Goal: Task Accomplishment & Management: Complete application form

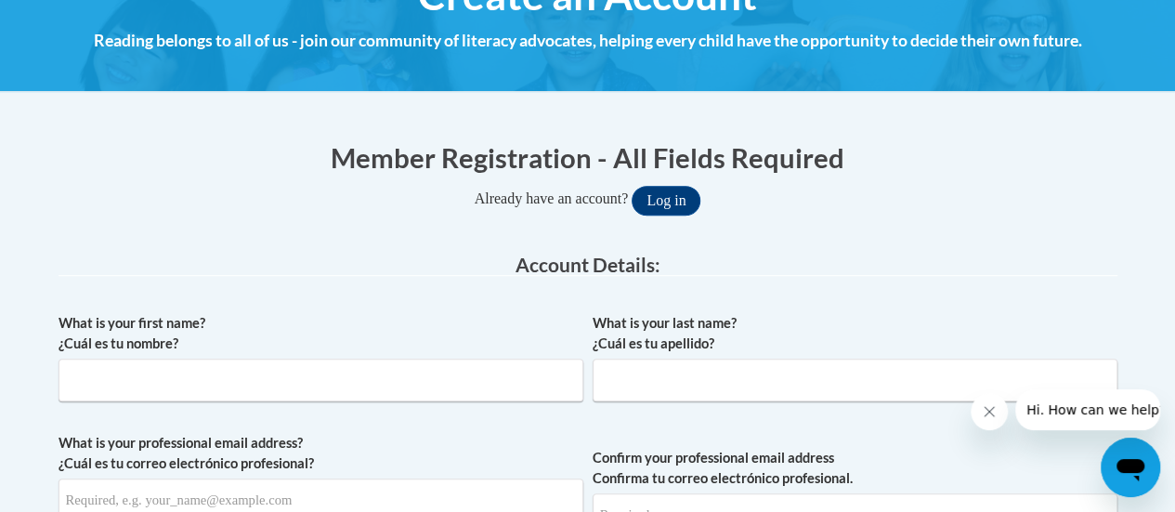
scroll to position [260, 0]
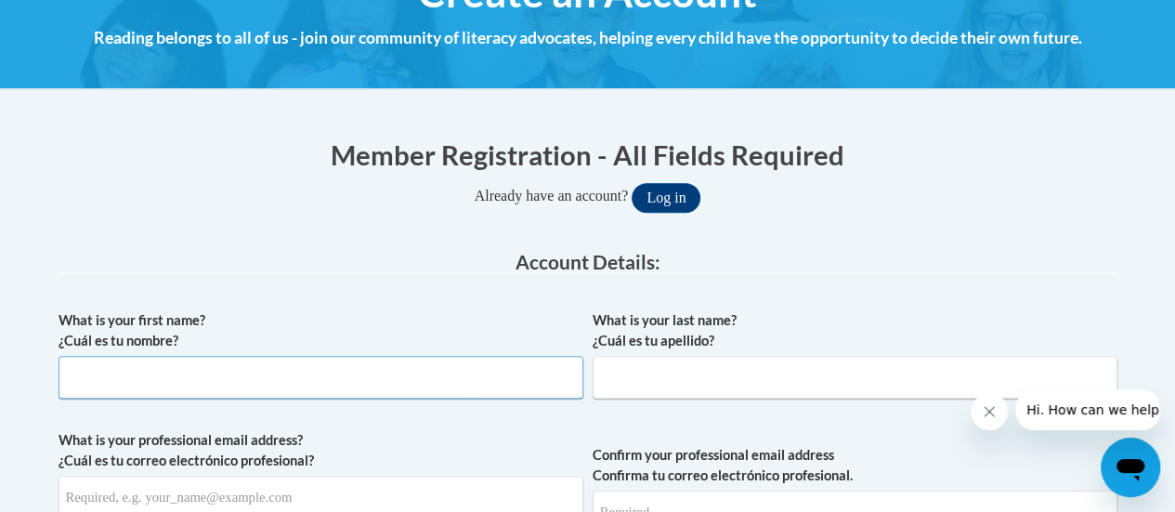
click at [167, 372] on input "What is your first name? ¿Cuál es tu nombre?" at bounding box center [321, 377] width 525 height 43
type input "Koiu"
click at [645, 369] on input "What is your last name? ¿Cuál es tu apellido?" at bounding box center [855, 377] width 525 height 43
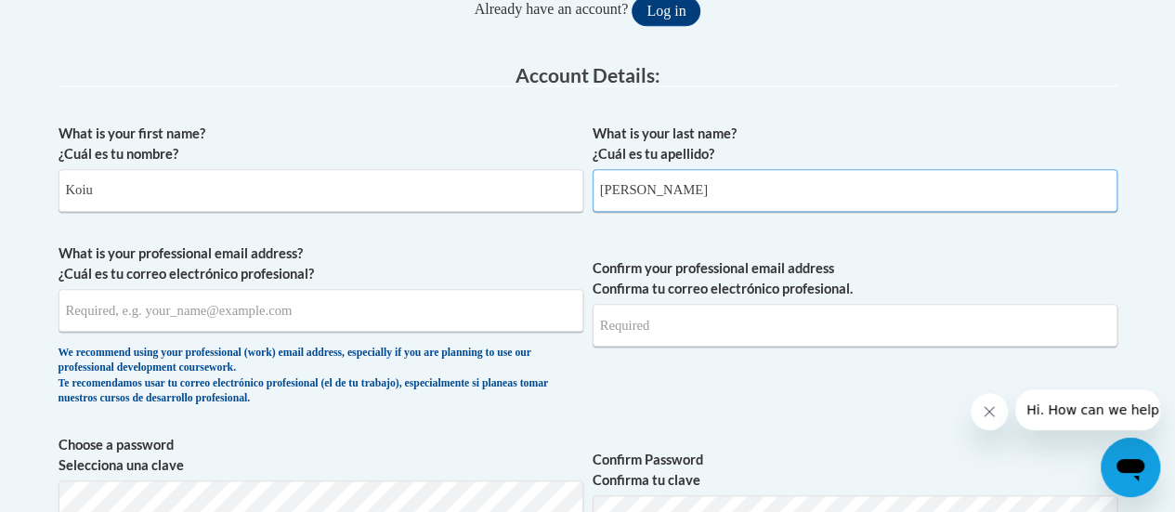
scroll to position [450, 0]
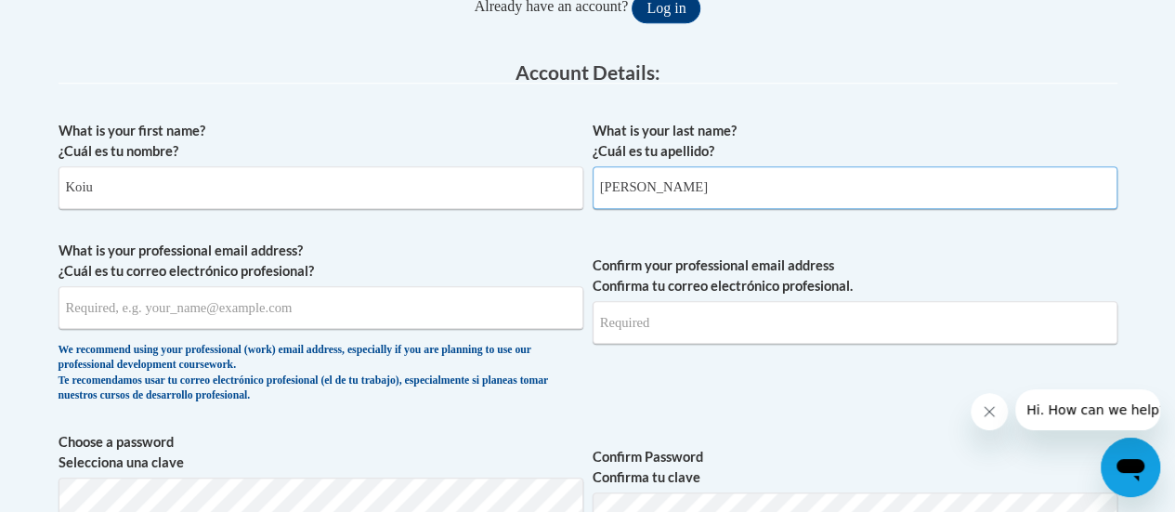
type input "[PERSON_NAME]"
click at [97, 306] on input "What is your professional email address? ¿Cuál es tu correo electrónico profesi…" at bounding box center [321, 307] width 525 height 43
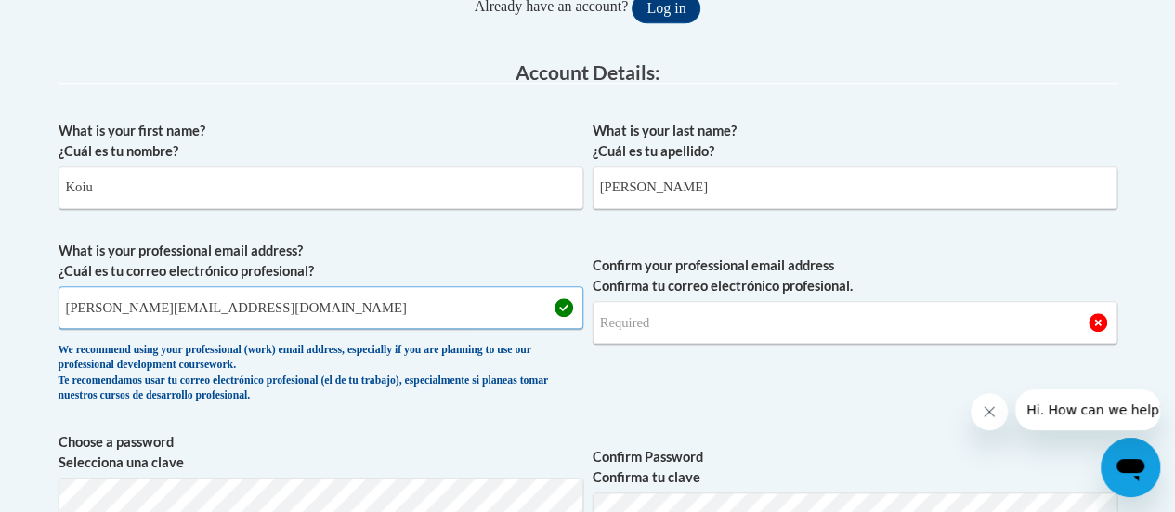
type input "[PERSON_NAME][EMAIL_ADDRESS][DOMAIN_NAME]"
click at [641, 329] on input "Confirm your professional email address Confirma tu correo electrónico profesio…" at bounding box center [855, 322] width 525 height 43
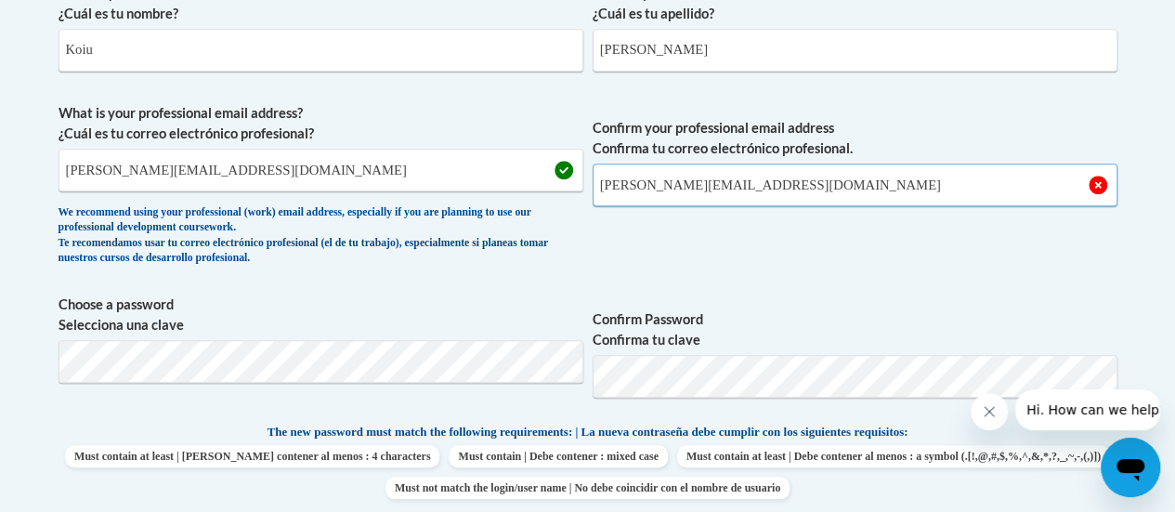
scroll to position [589, 0]
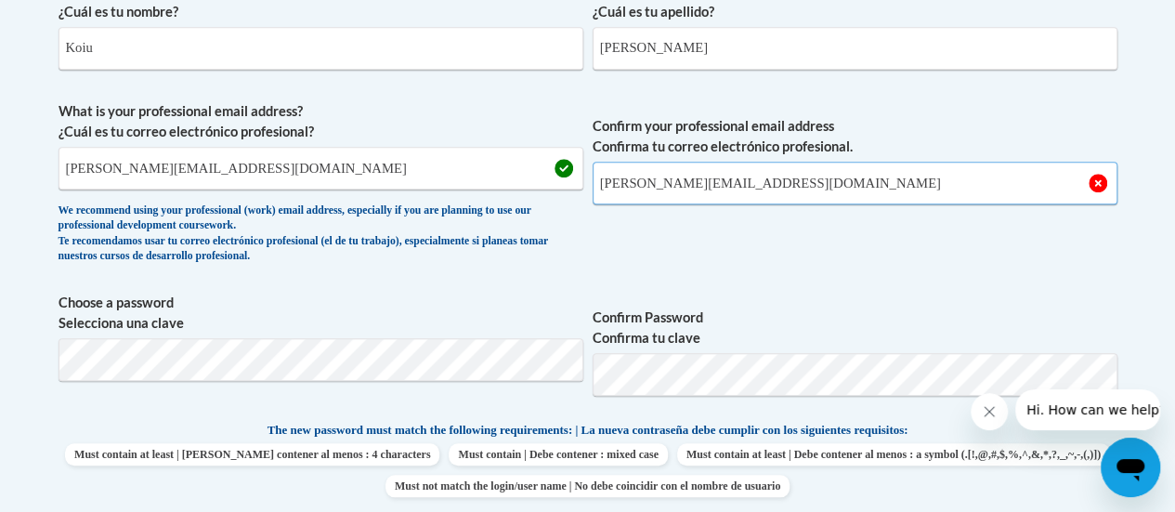
type input "[PERSON_NAME][EMAIL_ADDRESS][DOMAIN_NAME]"
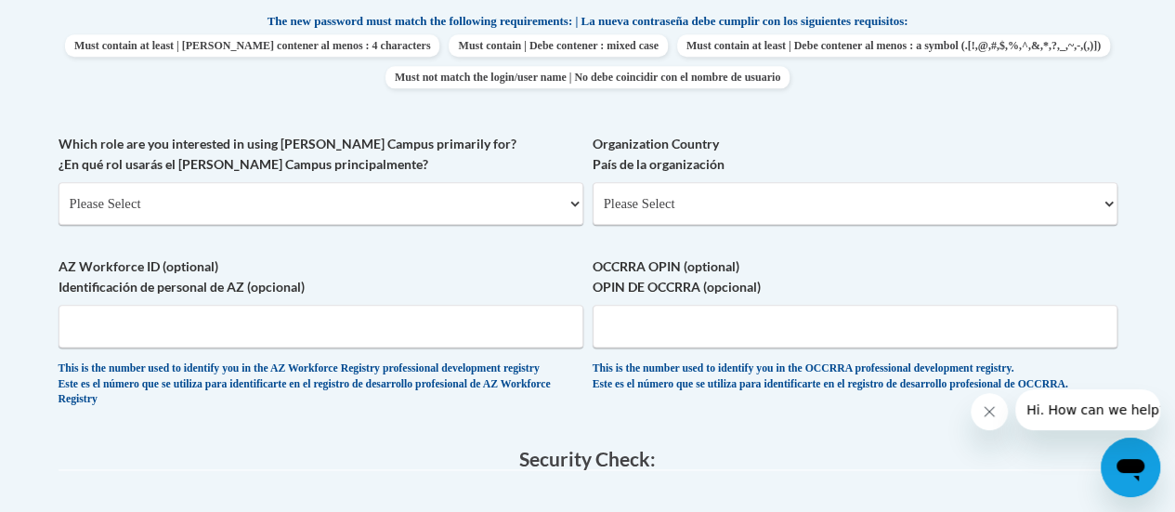
scroll to position [1001, 0]
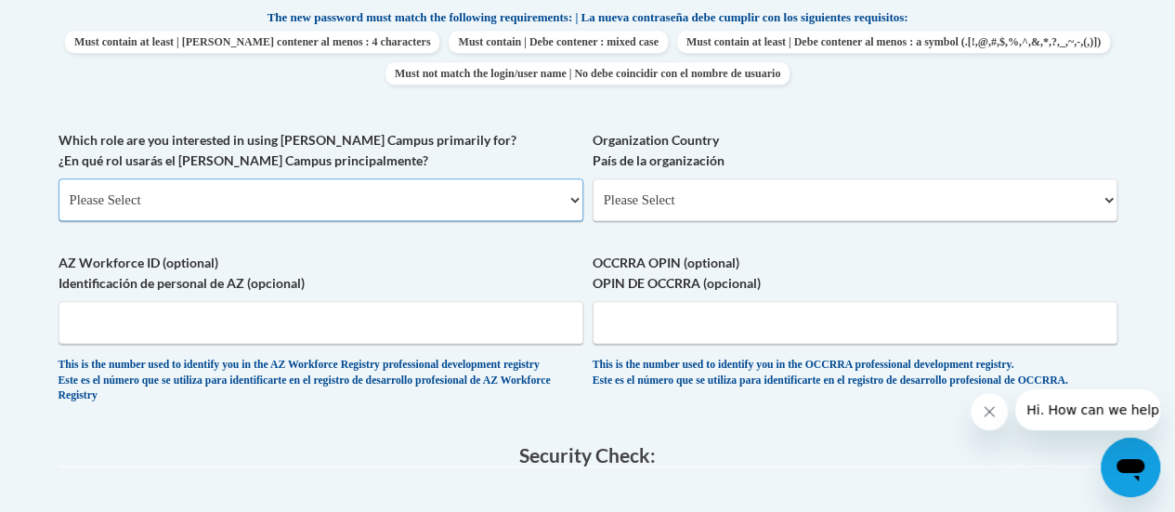
click at [573, 200] on select "Please Select College/University | Colegio/Universidad Community/Nonprofit Part…" at bounding box center [321, 199] width 525 height 43
select select "fbf2d438-af2f-41f8-98f1-81c410e29de3"
click at [59, 178] on select "Please Select College/University | Colegio/Universidad Community/Nonprofit Part…" at bounding box center [321, 199] width 525 height 43
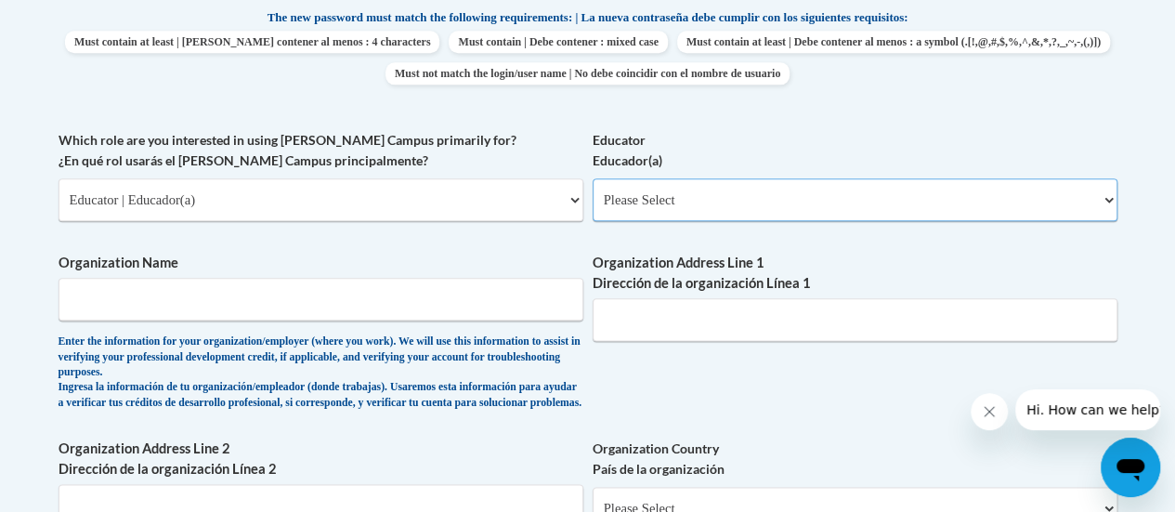
click at [1104, 200] on select "Please Select Early Learning/Daycare Teacher/Family Home Care Provider | Maestr…" at bounding box center [855, 199] width 525 height 43
select select "8e40623d-54d0-45cd-9f92-5df65cd3f8cf"
click at [593, 178] on select "Please Select Early Learning/Daycare Teacher/Family Home Care Provider | Maestr…" at bounding box center [855, 199] width 525 height 43
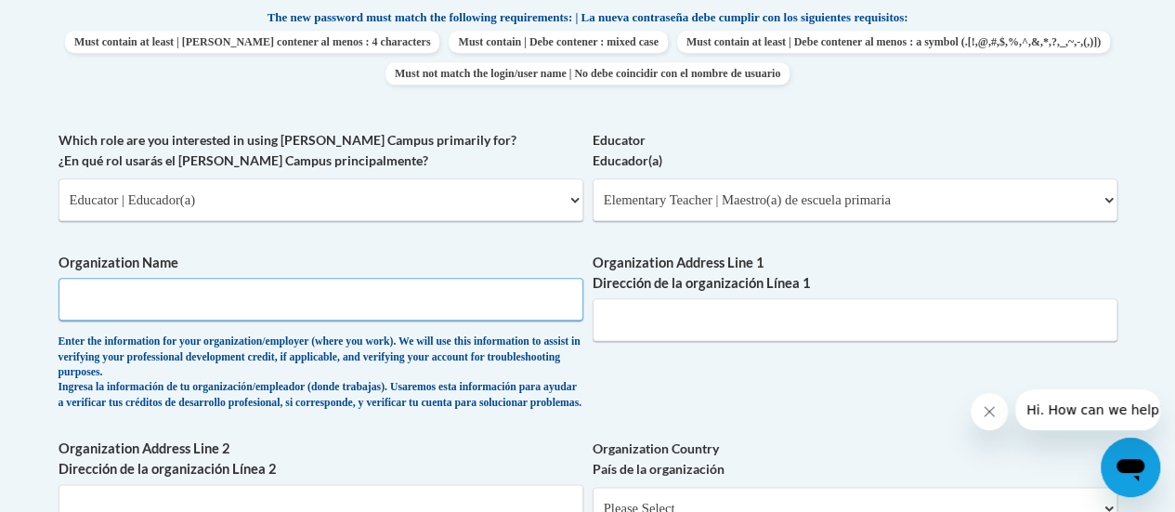
click at [403, 300] on input "Organization Name" at bounding box center [321, 299] width 525 height 43
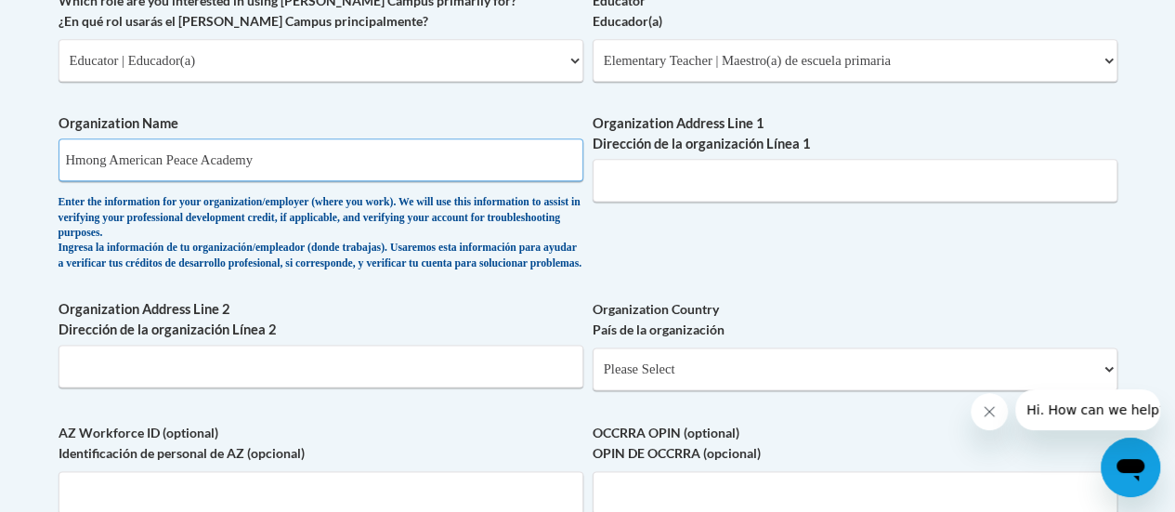
scroll to position [1151, 0]
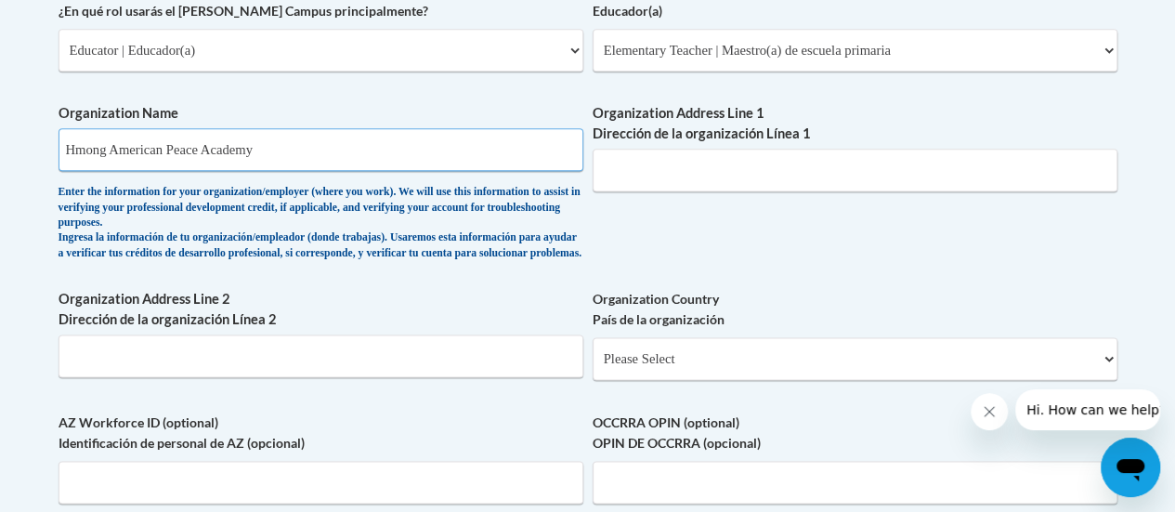
type input "Hmong American Peace Academy"
click at [658, 155] on input "Organization Address Line 1 Dirección de la organización Línea 1" at bounding box center [855, 170] width 525 height 43
type input "[STREET_ADDRESS]"
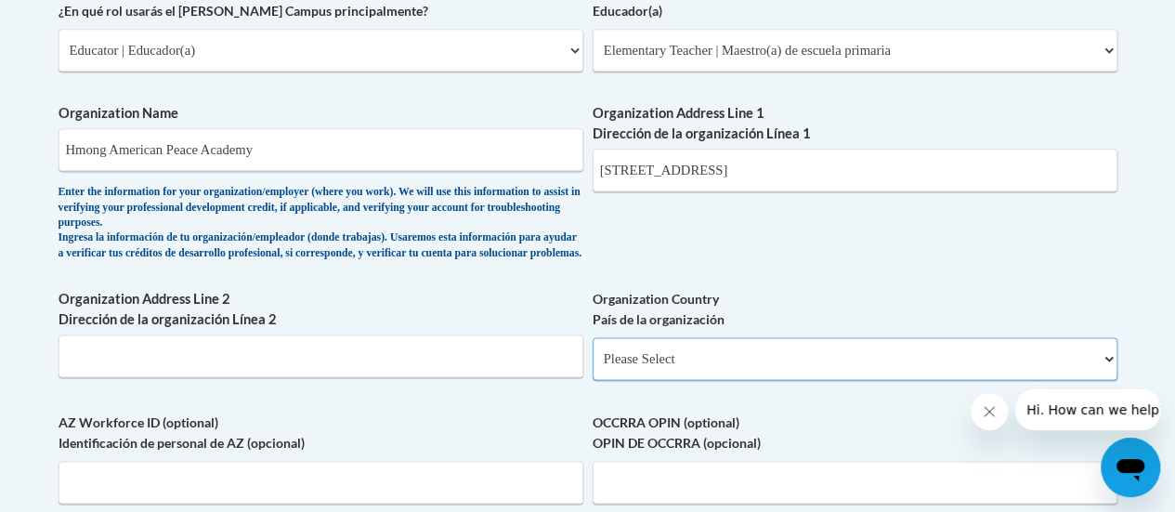
click at [1108, 371] on select "Please Select [GEOGRAPHIC_DATA] | [GEOGRAPHIC_DATA] Outside of [GEOGRAPHIC_DATA…" at bounding box center [855, 358] width 525 height 43
select select "ad49bcad-a171-4b2e-b99c-48b446064914"
click at [593, 351] on select "Please Select [GEOGRAPHIC_DATA] | [GEOGRAPHIC_DATA] Outside of [GEOGRAPHIC_DATA…" at bounding box center [855, 358] width 525 height 43
select select
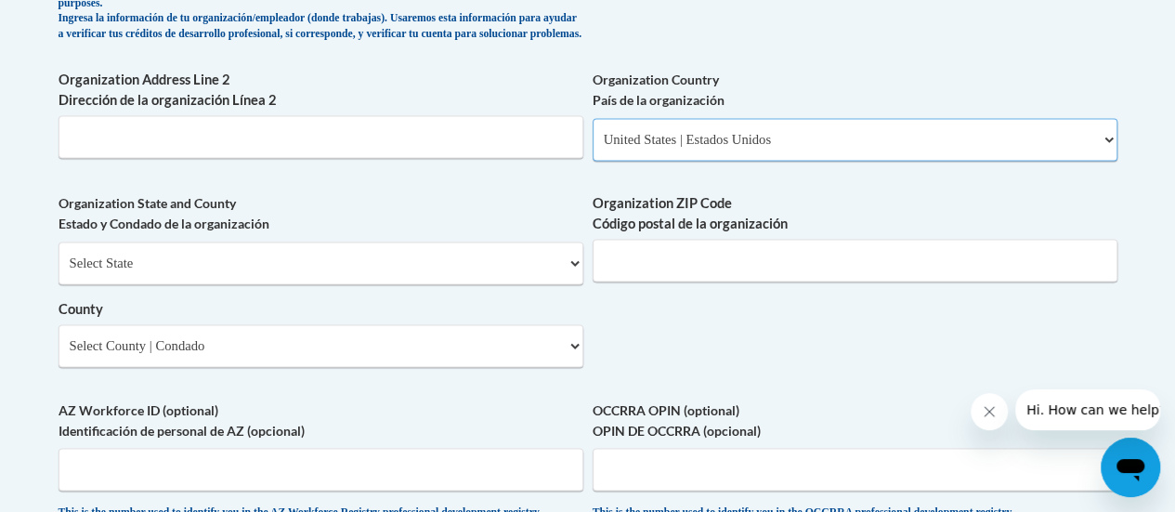
scroll to position [1374, 0]
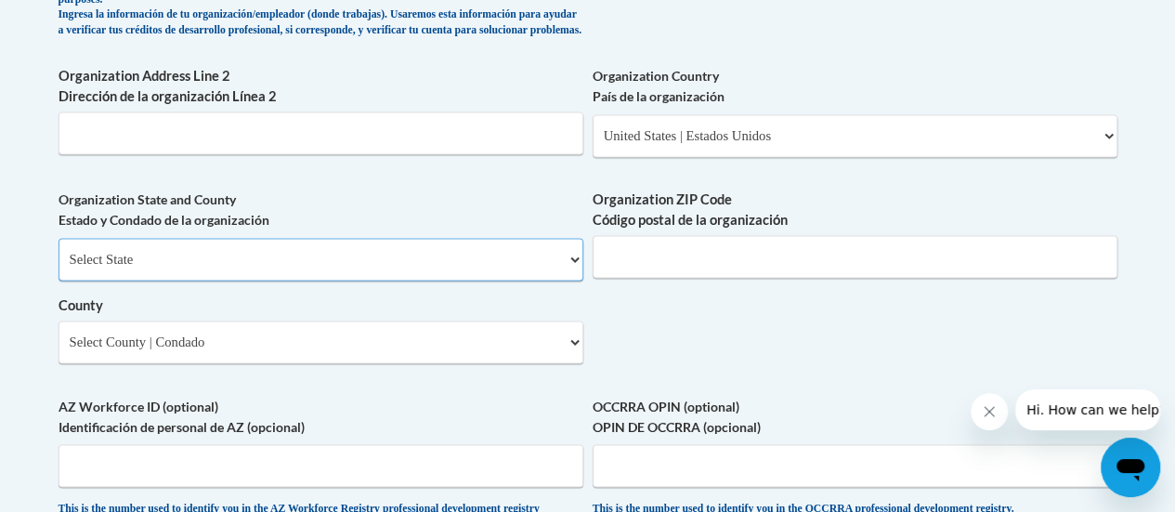
click at [572, 270] on select "Select State [US_STATE] [US_STATE] [US_STATE] [US_STATE] [US_STATE] [US_STATE] …" at bounding box center [321, 259] width 525 height 43
click at [578, 278] on select "Select State [US_STATE] [US_STATE] [US_STATE] [US_STATE] [US_STATE] [US_STATE] …" at bounding box center [321, 259] width 525 height 43
select select "[US_STATE]"
click at [59, 252] on select "Select State [US_STATE] [US_STATE] [US_STATE] [US_STATE] [US_STATE] [US_STATE] …" at bounding box center [321, 259] width 525 height 43
click at [531, 154] on input "Organization Address Line 2 Dirección de la organización Línea 2" at bounding box center [321, 132] width 525 height 43
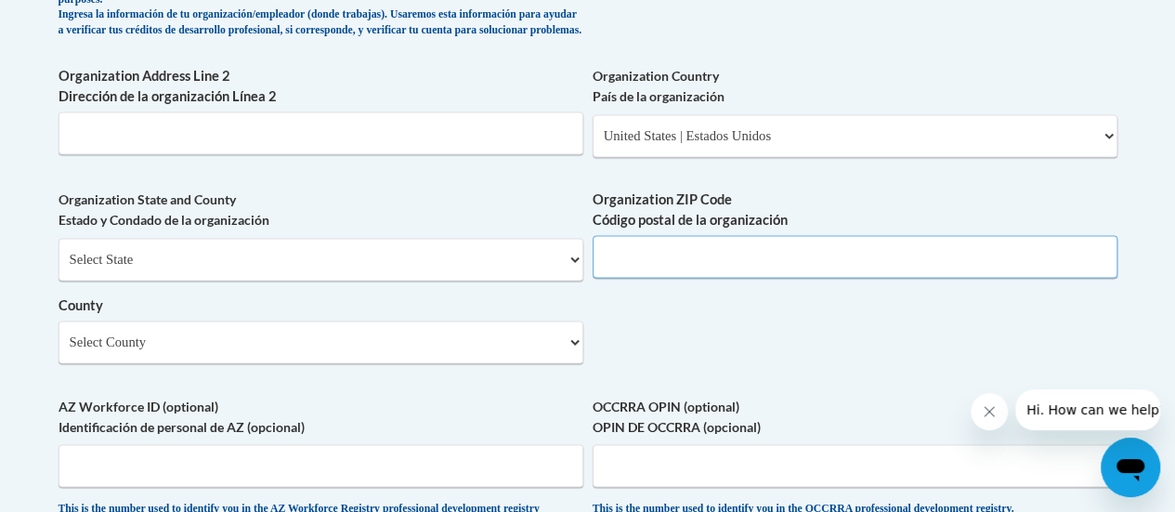
click at [895, 258] on input "Organization ZIP Code Código postal de la organización" at bounding box center [855, 256] width 525 height 43
type input "53225"
click at [575, 354] on select "Select County [GEOGRAPHIC_DATA] [GEOGRAPHIC_DATA] [PERSON_NAME][GEOGRAPHIC_DATA…" at bounding box center [321, 341] width 525 height 43
select select "[GEOGRAPHIC_DATA]"
click at [59, 334] on select "Select County [GEOGRAPHIC_DATA] [GEOGRAPHIC_DATA] [PERSON_NAME][GEOGRAPHIC_DATA…" at bounding box center [321, 341] width 525 height 43
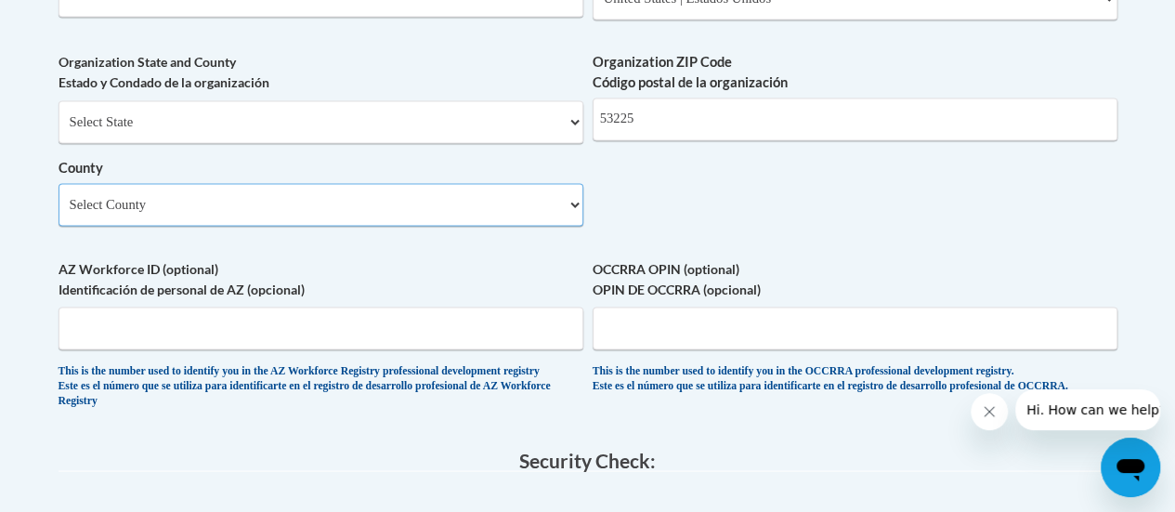
scroll to position [1536, 0]
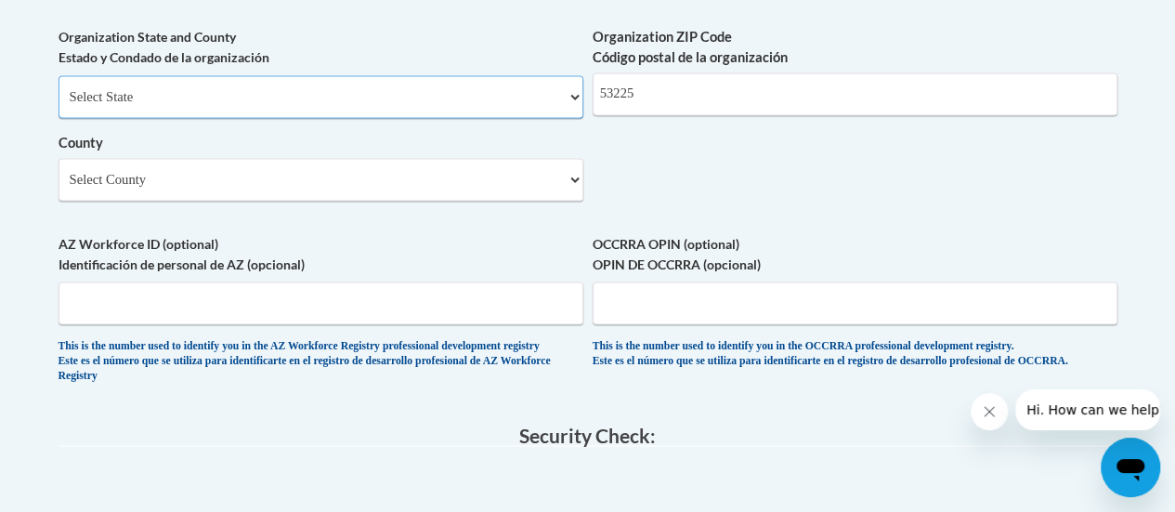
click at [336, 108] on select "Select State [US_STATE] [US_STATE] [US_STATE] [US_STATE] [US_STATE] [US_STATE] …" at bounding box center [321, 96] width 525 height 43
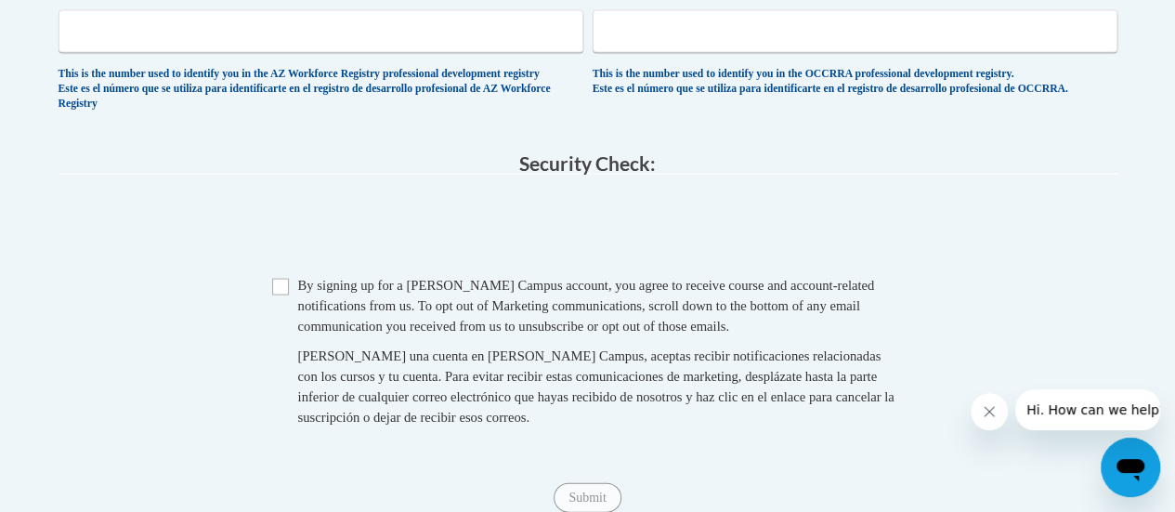
scroll to position [1821, 0]
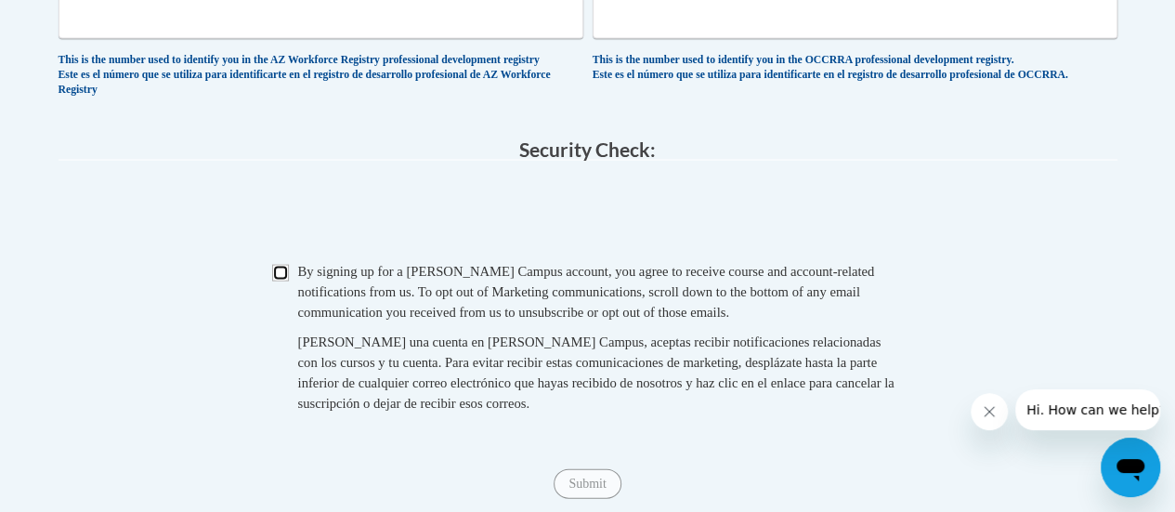
click at [282, 281] on input "Checkbox" at bounding box center [280, 273] width 17 height 17
checkbox input "true"
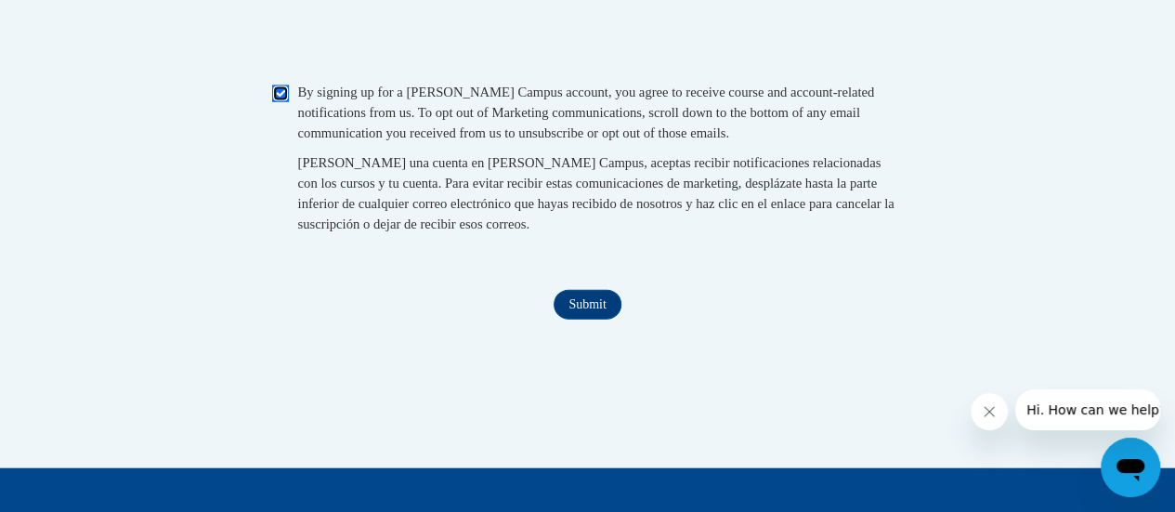
scroll to position [2015, 0]
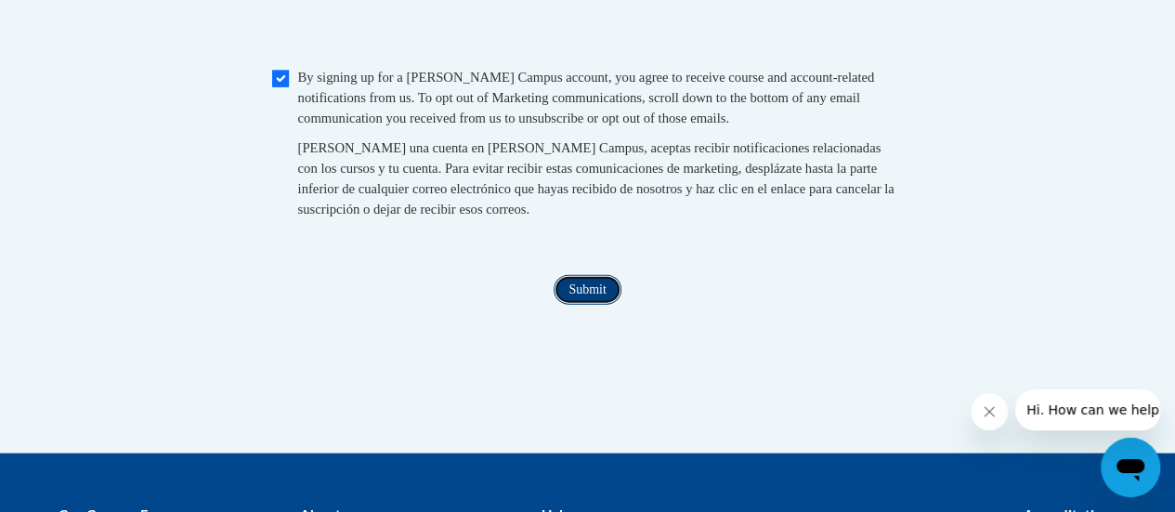
click at [589, 305] on input "Submit" at bounding box center [587, 290] width 67 height 30
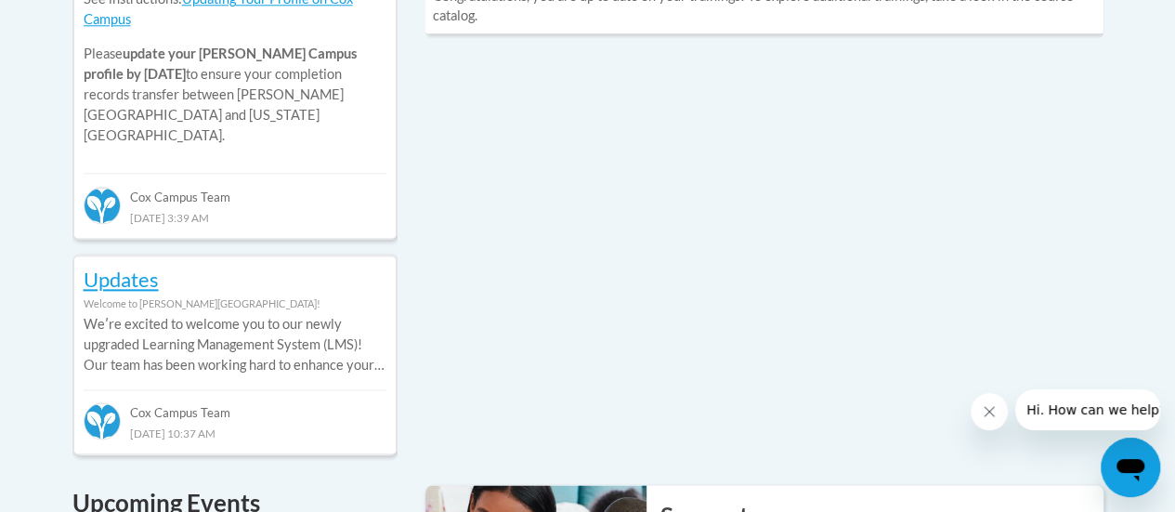
scroll to position [996, 0]
